Goal: Information Seeking & Learning: Learn about a topic

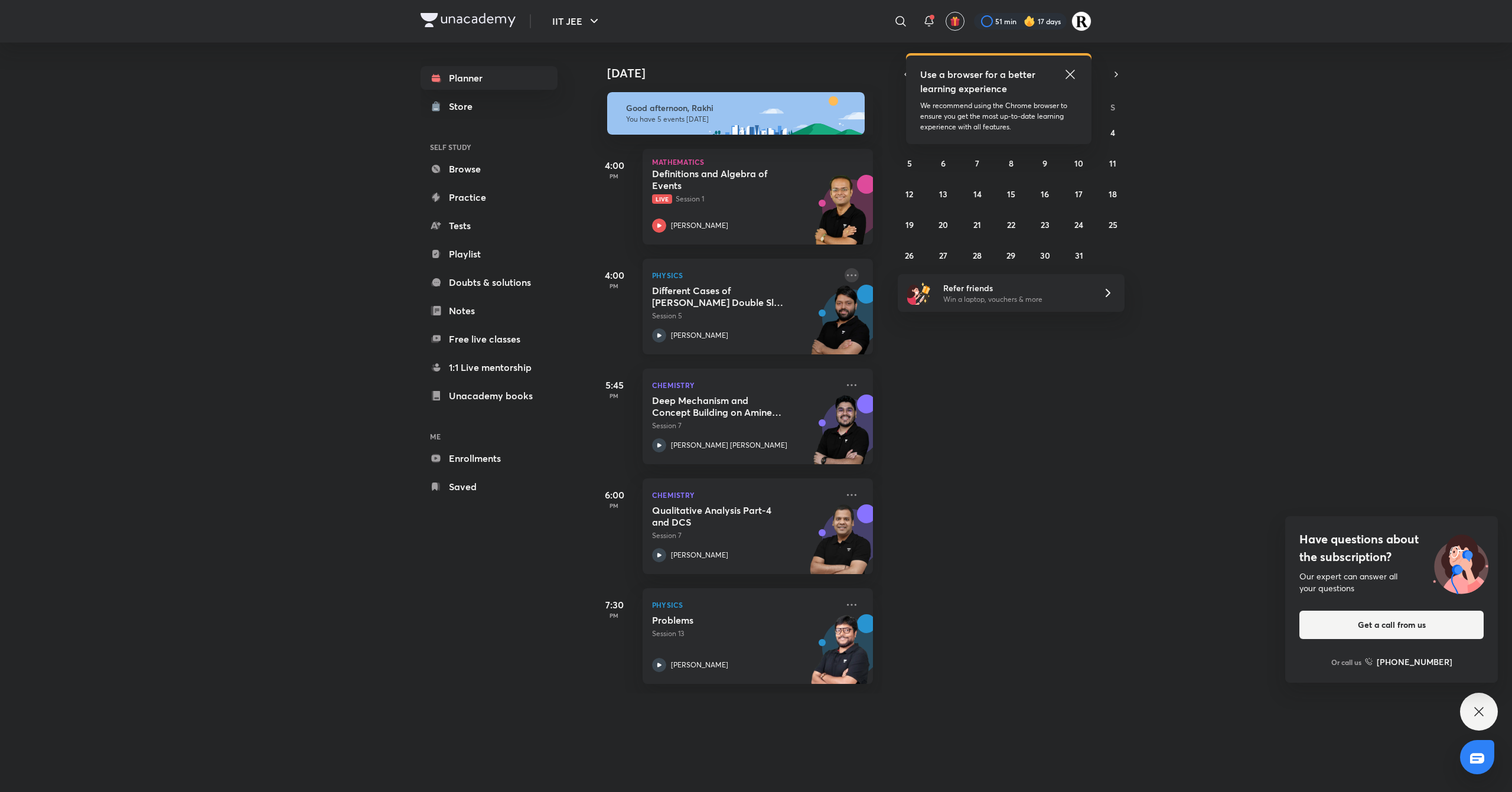
click at [845, 273] on icon at bounding box center [851, 275] width 14 height 14
click at [922, 391] on li "Go to course page" at bounding box center [922, 383] width 117 height 27
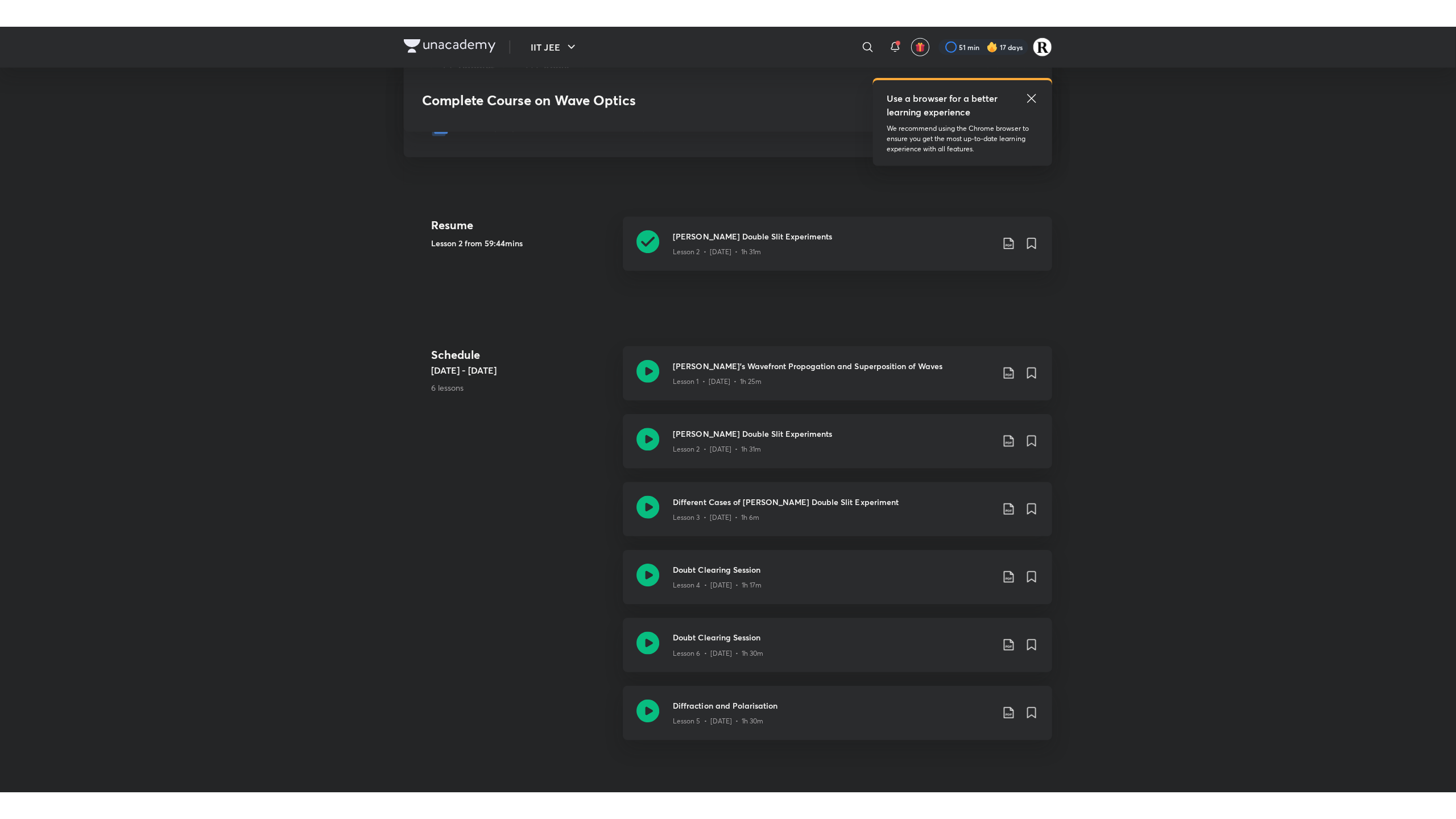
scroll to position [242, 0]
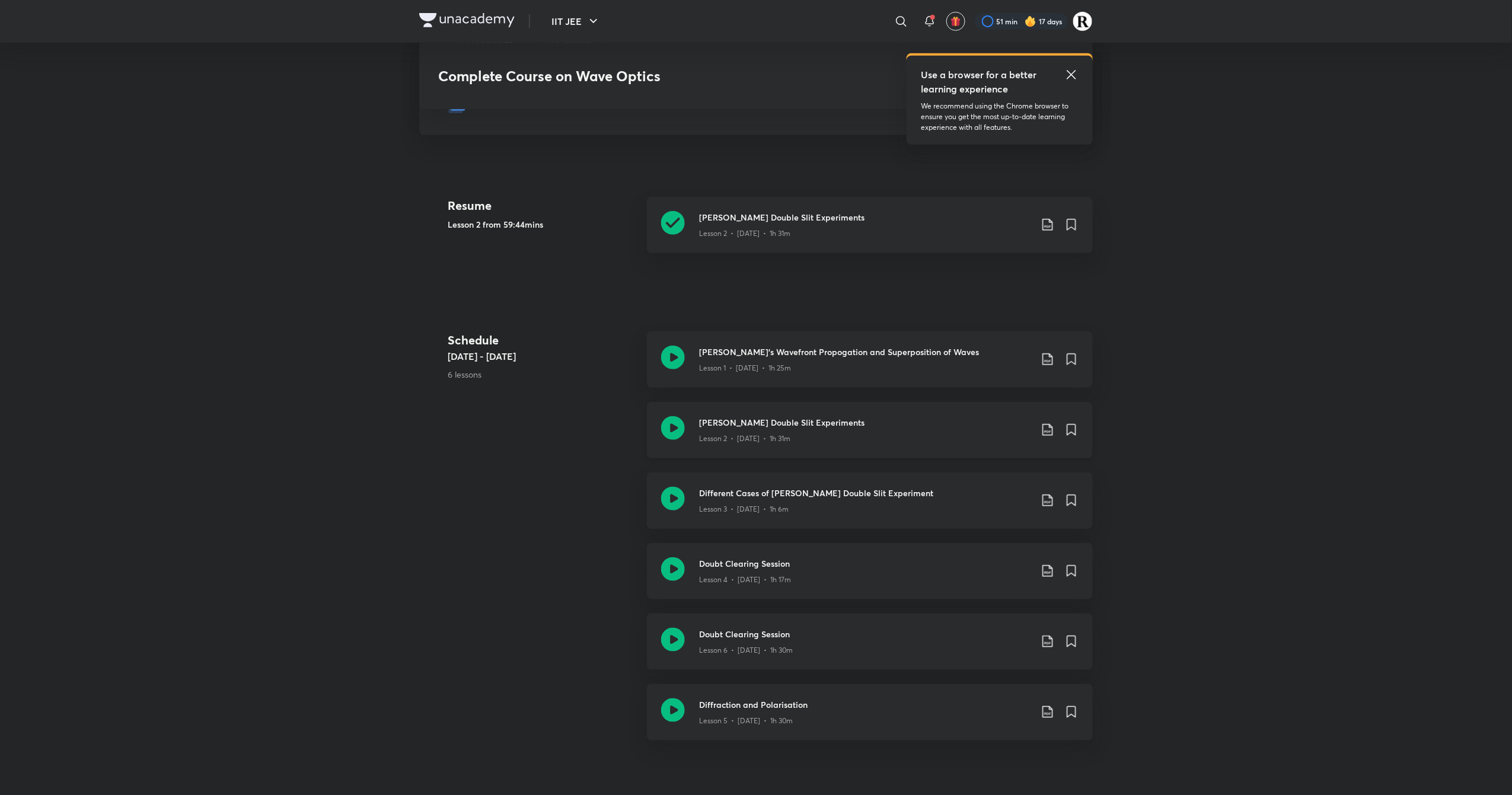
click at [670, 433] on icon at bounding box center [673, 428] width 24 height 24
